Goal: Transaction & Acquisition: Purchase product/service

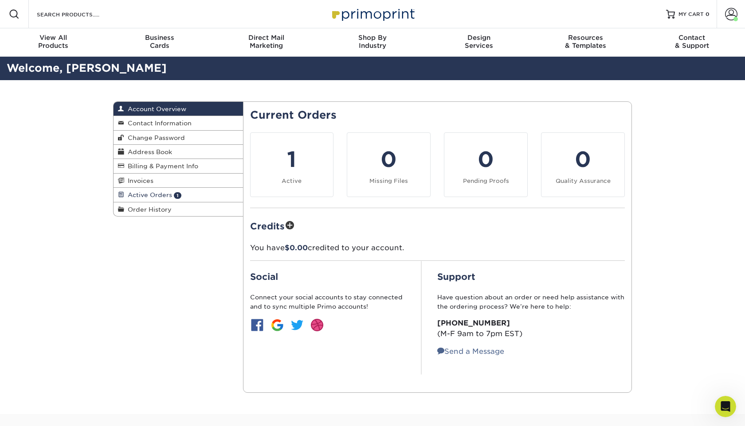
click at [168, 198] on span "Active Orders" at bounding box center [148, 194] width 48 height 7
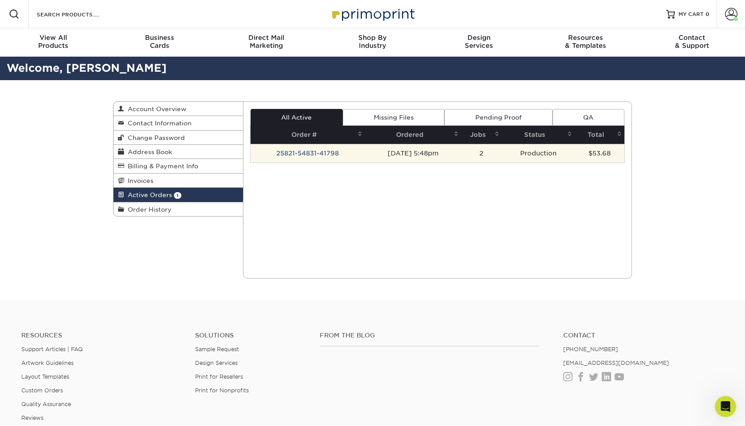
click at [311, 158] on td "25821-54831-41798" at bounding box center [307, 153] width 115 height 19
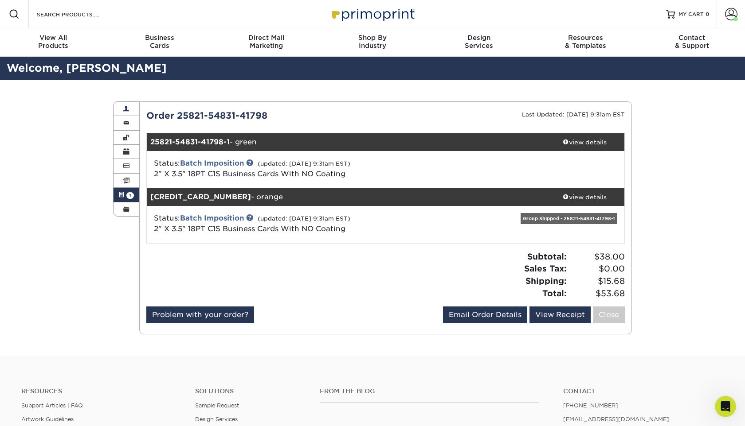
click at [131, 110] on link "Account Overview" at bounding box center [126, 109] width 26 height 14
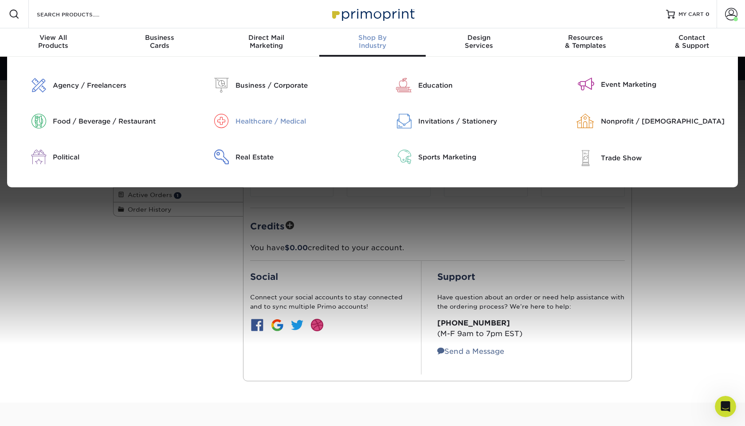
click at [271, 120] on div "Healthcare / Medical" at bounding box center [300, 122] width 130 height 10
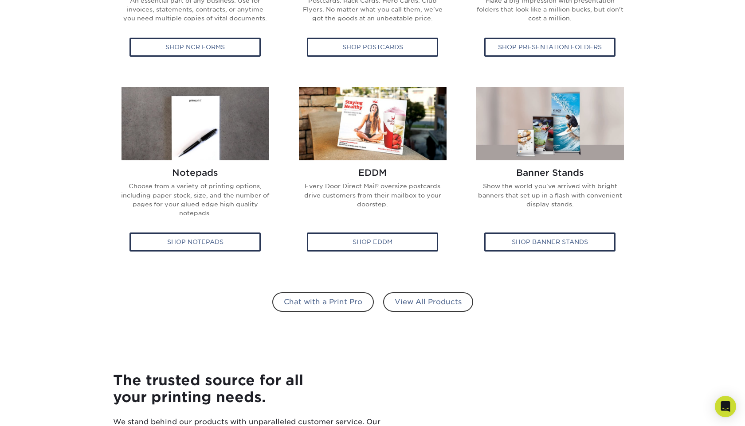
scroll to position [475, 0]
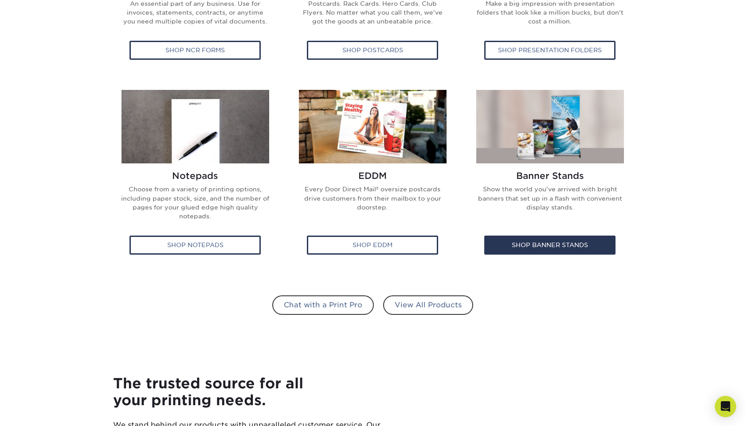
click at [553, 213] on p "Show the world you've arrived with bright banners that set up in a flash with c…" at bounding box center [550, 202] width 150 height 34
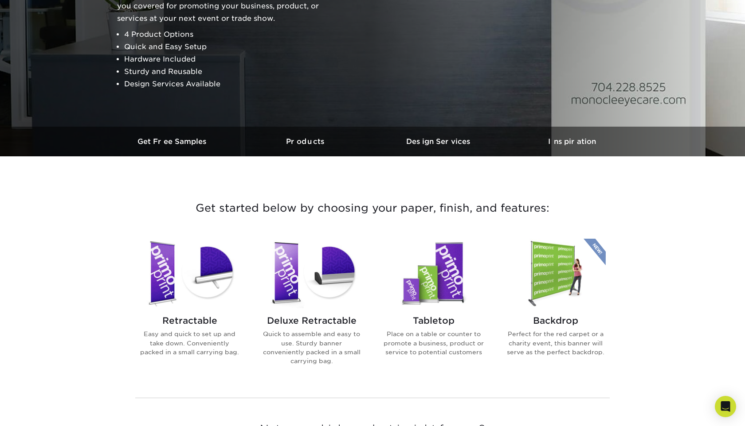
scroll to position [155, 0]
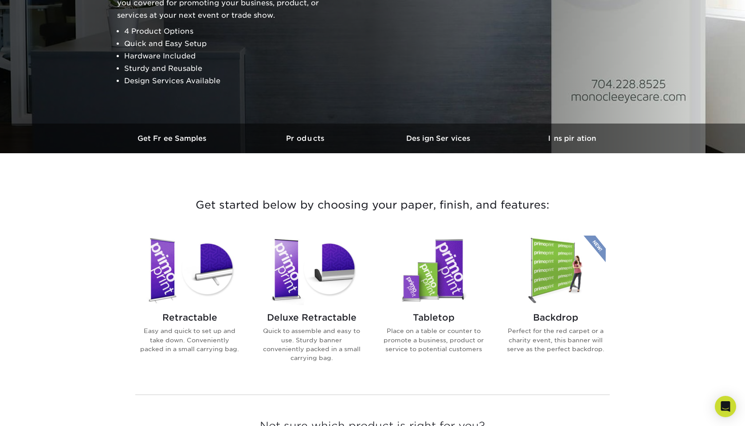
click at [443, 299] on img at bounding box center [433, 271] width 101 height 70
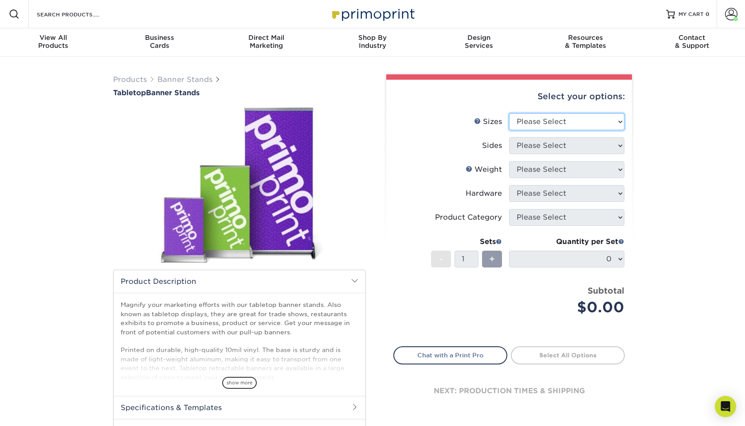
click at [528, 121] on select "Please Select 8.25" x 12" 11" x 17" 15.75" x 32"" at bounding box center [566, 121] width 115 height 17
select select "15.75x32.00"
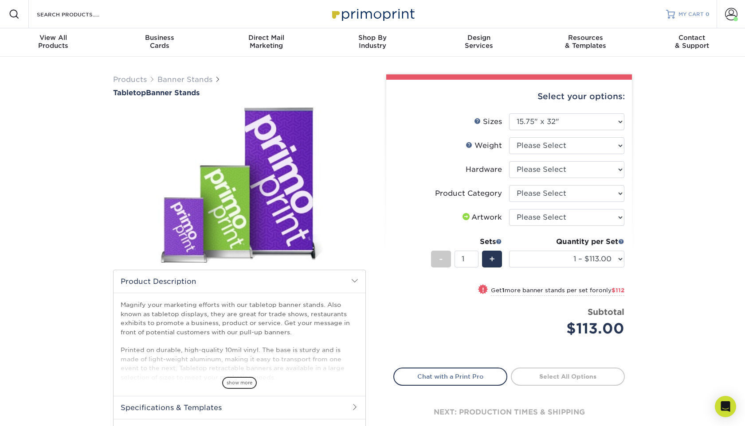
click at [692, 19] on link "MY CART 0" at bounding box center [687, 14] width 43 height 28
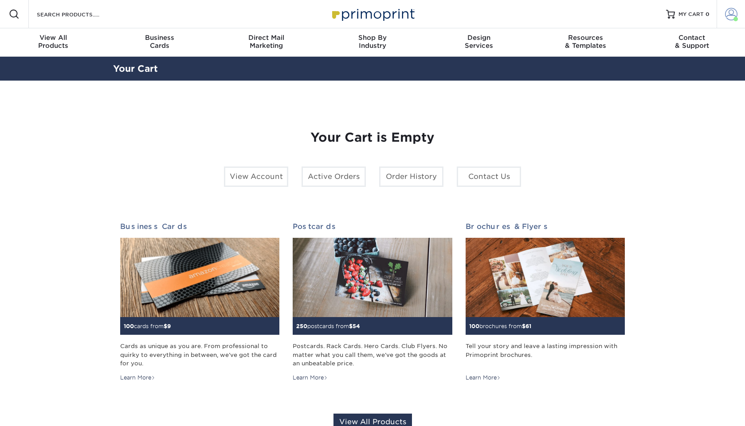
click at [734, 15] on span at bounding box center [731, 14] width 12 height 12
